Goal: Information Seeking & Learning: Learn about a topic

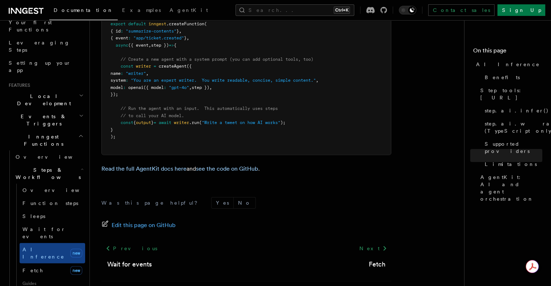
scroll to position [64, 0]
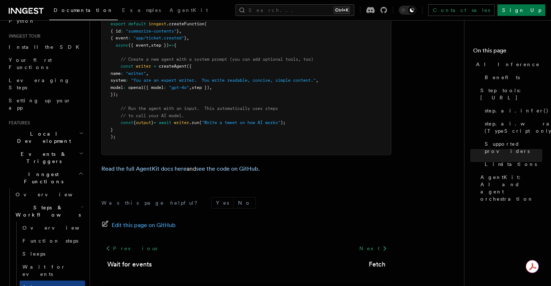
click at [80, 153] on icon "button" at bounding box center [81, 153] width 3 height 1
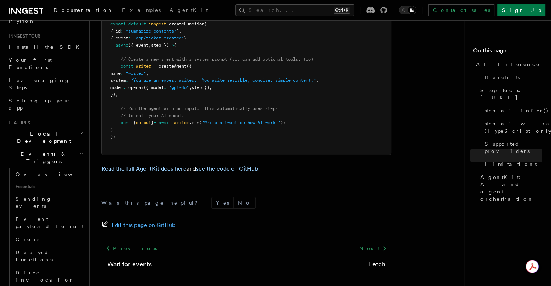
click at [79, 151] on icon "button" at bounding box center [81, 154] width 5 height 6
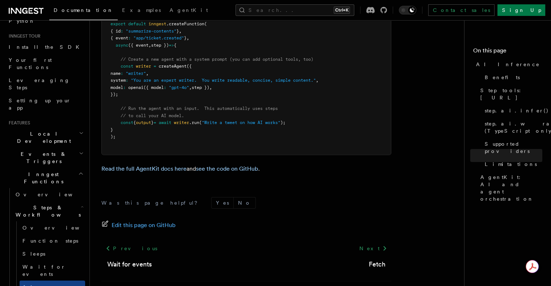
click at [80, 153] on icon "button" at bounding box center [81, 153] width 3 height 1
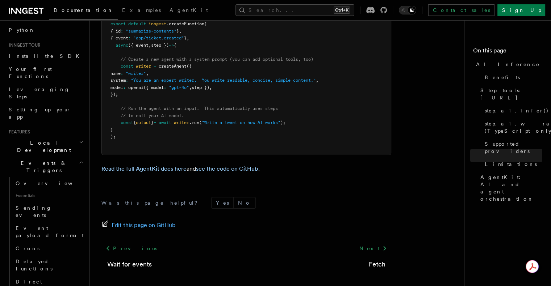
scroll to position [54, 0]
click at [74, 158] on h2 "Events & Triggers" at bounding box center [45, 168] width 79 height 20
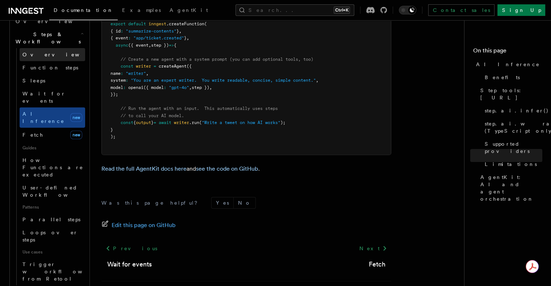
scroll to position [238, 0]
click at [319, 12] on button "Search... Ctrl+K" at bounding box center [294, 10] width 119 height 12
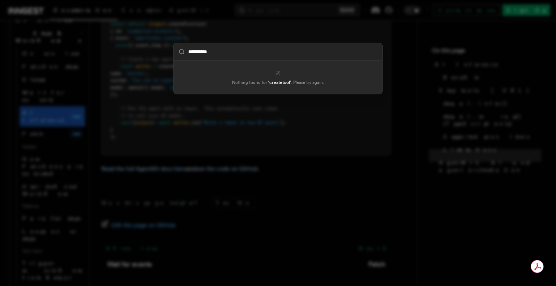
click at [266, 53] on input "**********" at bounding box center [278, 51] width 209 height 17
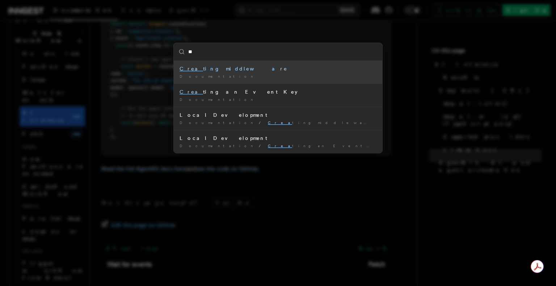
type input "*"
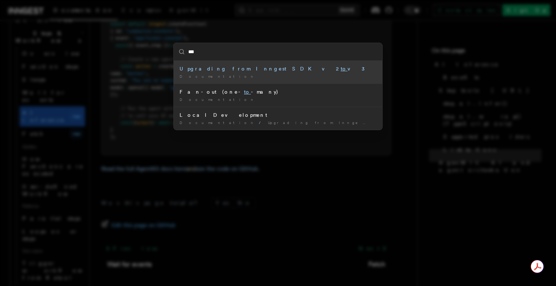
type input "****"
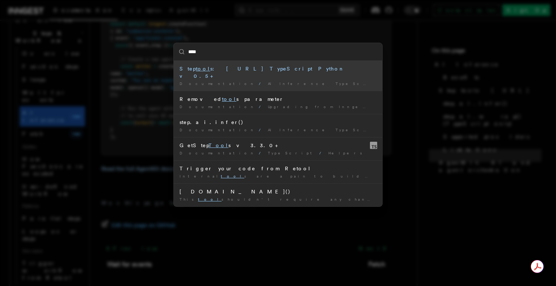
click at [236, 68] on div "Step tool s: [URL] TypeScript Python v0.5+" at bounding box center [278, 72] width 197 height 14
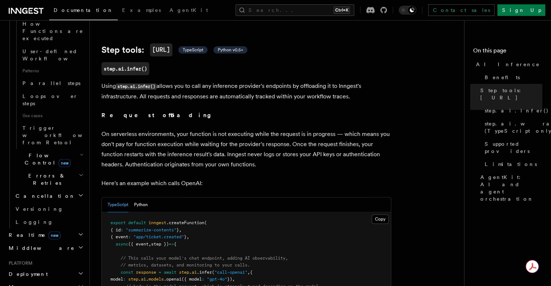
scroll to position [446, 0]
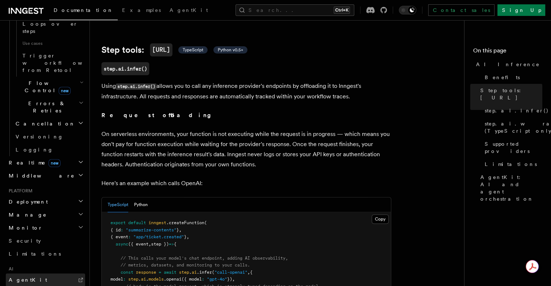
click at [26, 277] on span "AgentKit" at bounding box center [28, 280] width 38 height 6
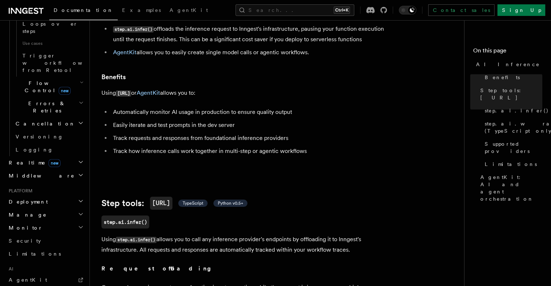
scroll to position [0, 0]
